Goal: Find specific page/section: Find specific page/section

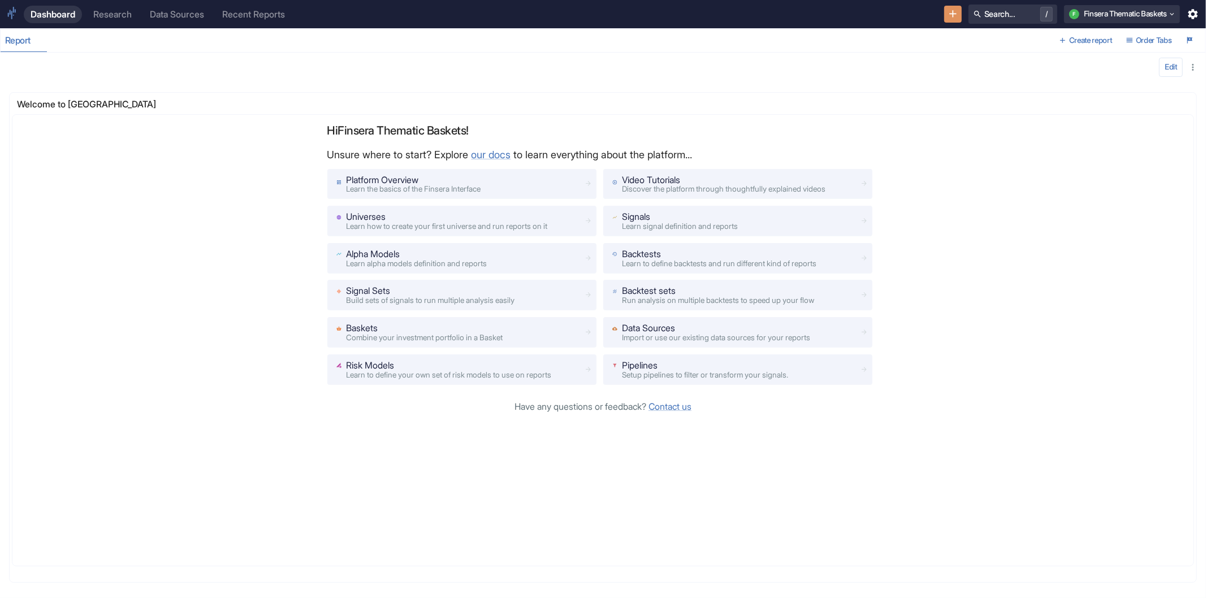
click at [138, 21] on div "Dashboard Research Data Sources Recent Reports" at bounding box center [481, 15] width 914 height 18
click at [121, 15] on div "Research" at bounding box center [112, 14] width 38 height 11
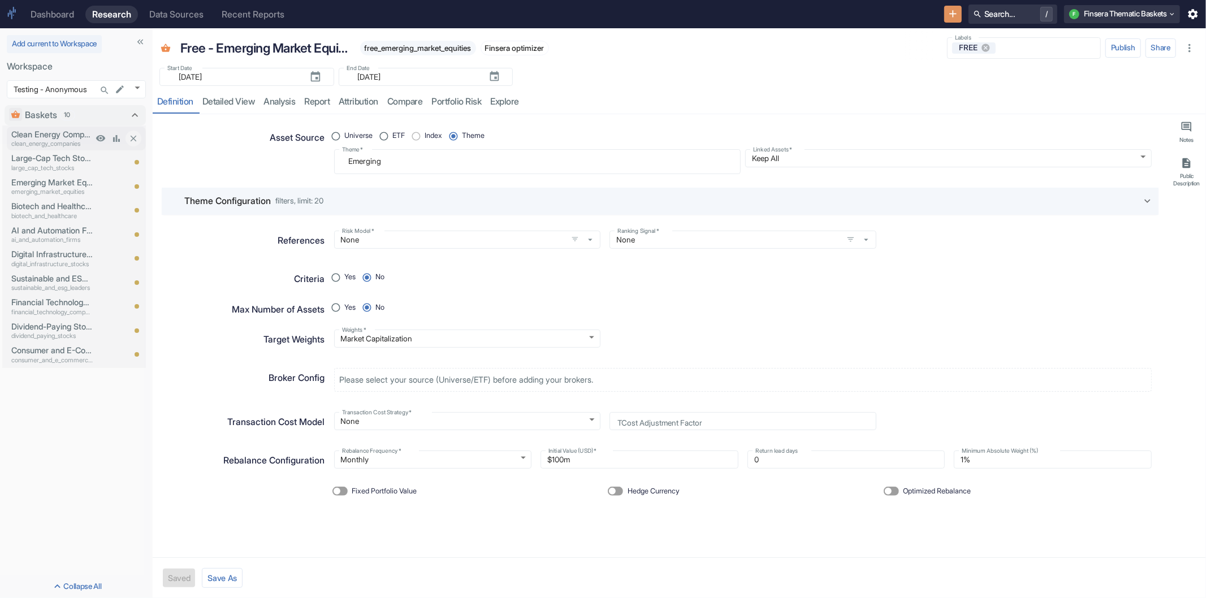
click at [42, 135] on p "Clean Energy Companies" at bounding box center [51, 134] width 81 height 12
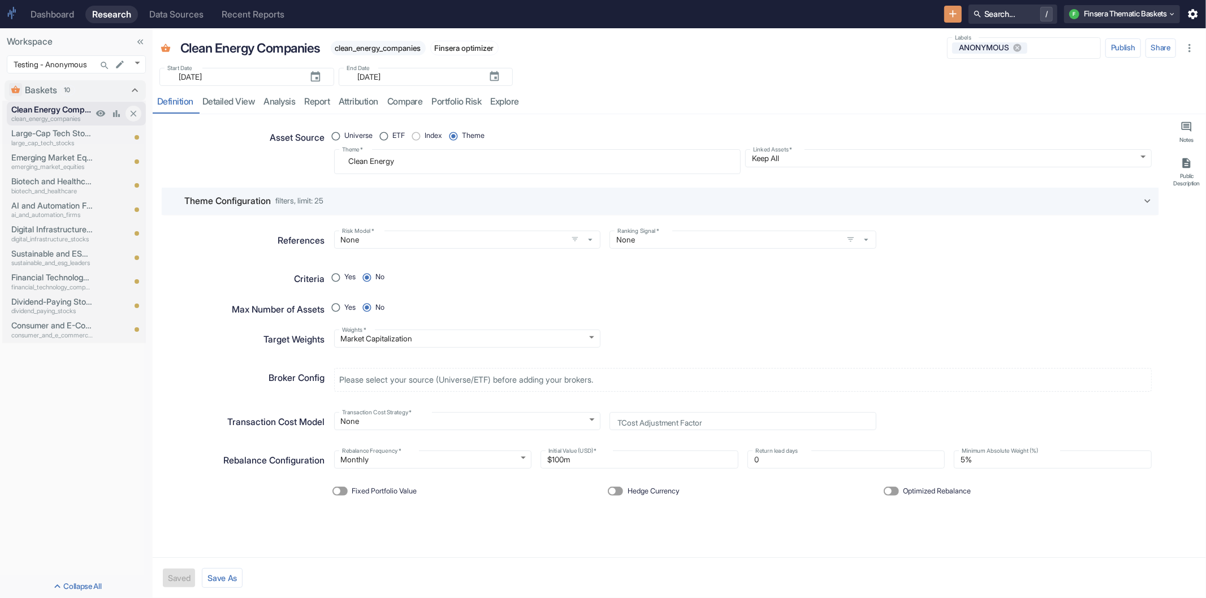
type textarea "x"
click at [440, 160] on textarea "Clean Energy" at bounding box center [537, 161] width 391 height 15
drag, startPoint x: 430, startPoint y: 160, endPoint x: 337, endPoint y: 159, distance: 93.3
click at [337, 159] on div "Clean Energy x Theme   *" at bounding box center [537, 161] width 407 height 25
